Goal: Task Accomplishment & Management: Manage account settings

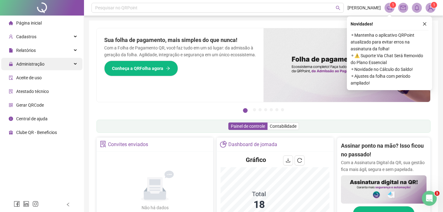
click at [75, 59] on div "Administração" at bounding box center [41, 64] width 81 height 12
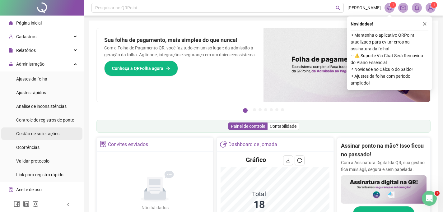
click at [54, 134] on span "Gestão de solicitações" at bounding box center [37, 133] width 43 height 5
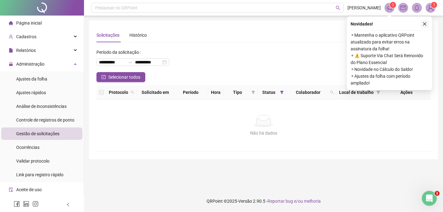
click at [425, 22] on icon "close" at bounding box center [424, 24] width 4 height 4
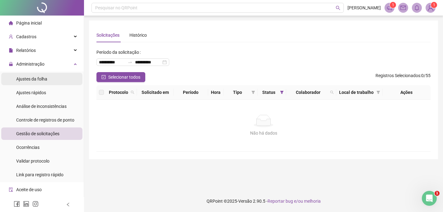
click at [38, 80] on span "Ajustes da folha" at bounding box center [31, 78] width 31 height 5
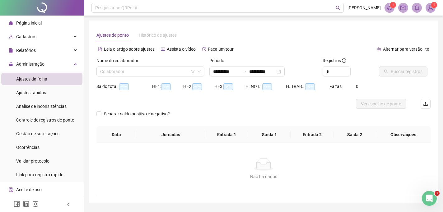
type input "**********"
click at [48, 95] on li "Ajustes rápidos" at bounding box center [41, 92] width 81 height 12
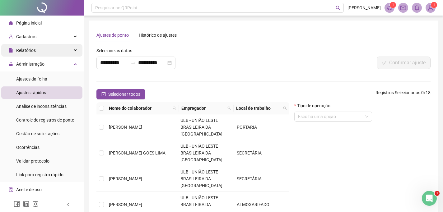
click at [50, 49] on div "Relatórios" at bounding box center [41, 50] width 81 height 12
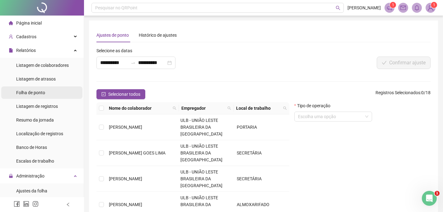
click at [43, 90] on span "Folha de ponto" at bounding box center [30, 92] width 29 height 5
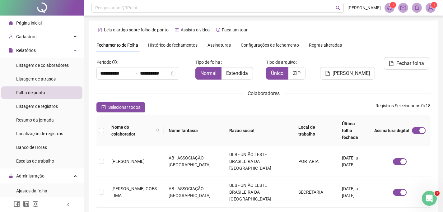
scroll to position [21, 0]
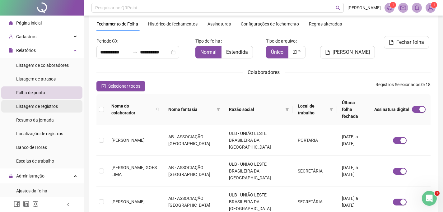
click at [54, 107] on span "Listagem de registros" at bounding box center [37, 106] width 42 height 5
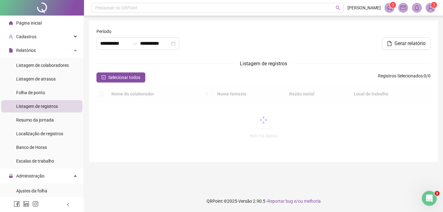
type input "**********"
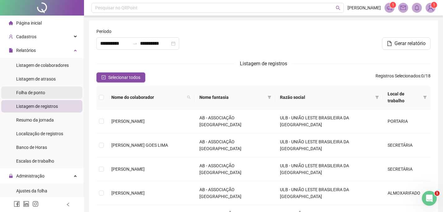
click at [44, 94] on span "Folha de ponto" at bounding box center [30, 92] width 29 height 5
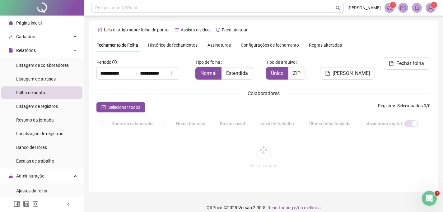
scroll to position [21, 0]
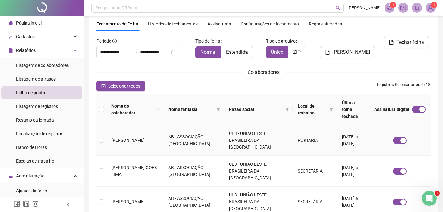
click at [161, 130] on td "[PERSON_NAME]" at bounding box center [134, 140] width 57 height 31
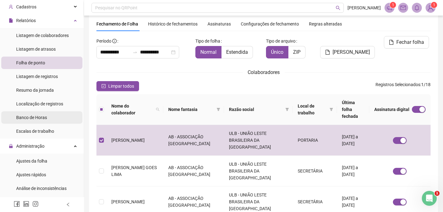
scroll to position [43, 0]
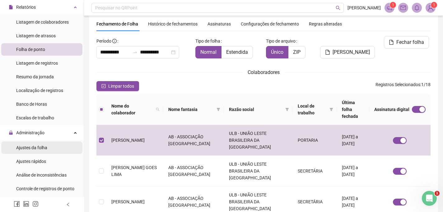
click at [43, 146] on span "Ajustes da folha" at bounding box center [31, 147] width 31 height 5
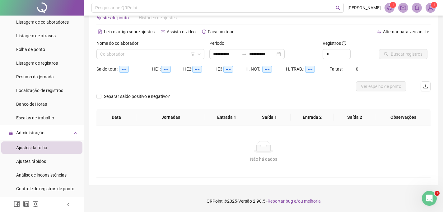
scroll to position [17, 0]
type input "**********"
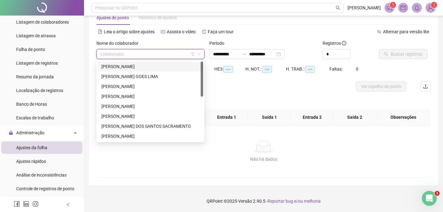
click at [166, 56] on input "search" at bounding box center [147, 53] width 95 height 9
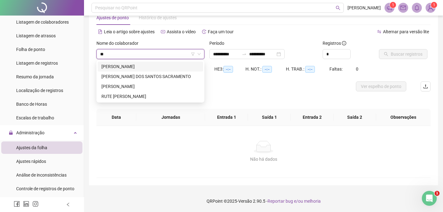
type input "*"
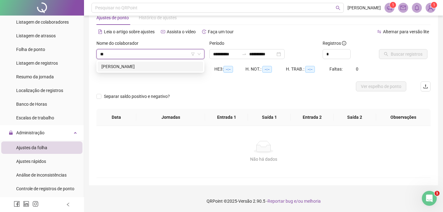
type input "*"
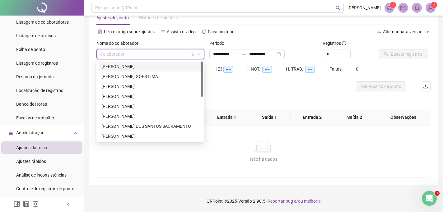
click at [257, 32] on div "Leia o artigo sobre ajustes Assista o vídeo Faça um tour" at bounding box center [179, 32] width 167 height 10
